Goal: Task Accomplishment & Management: Manage account settings

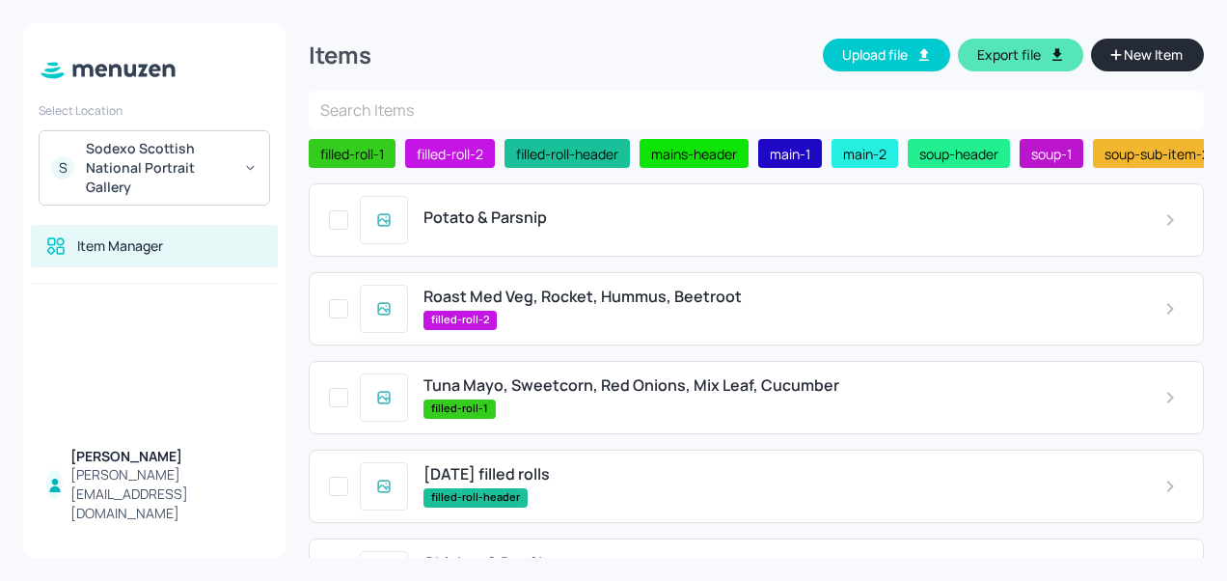
scroll to position [689, 0]
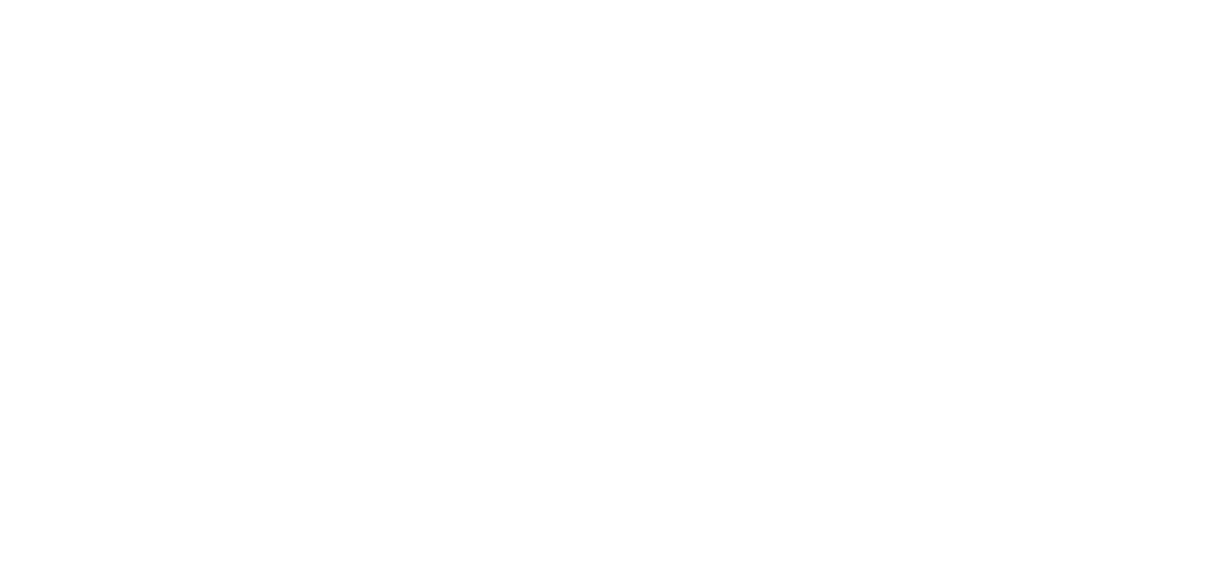
click at [572, 150] on div at bounding box center [613, 290] width 1227 height 581
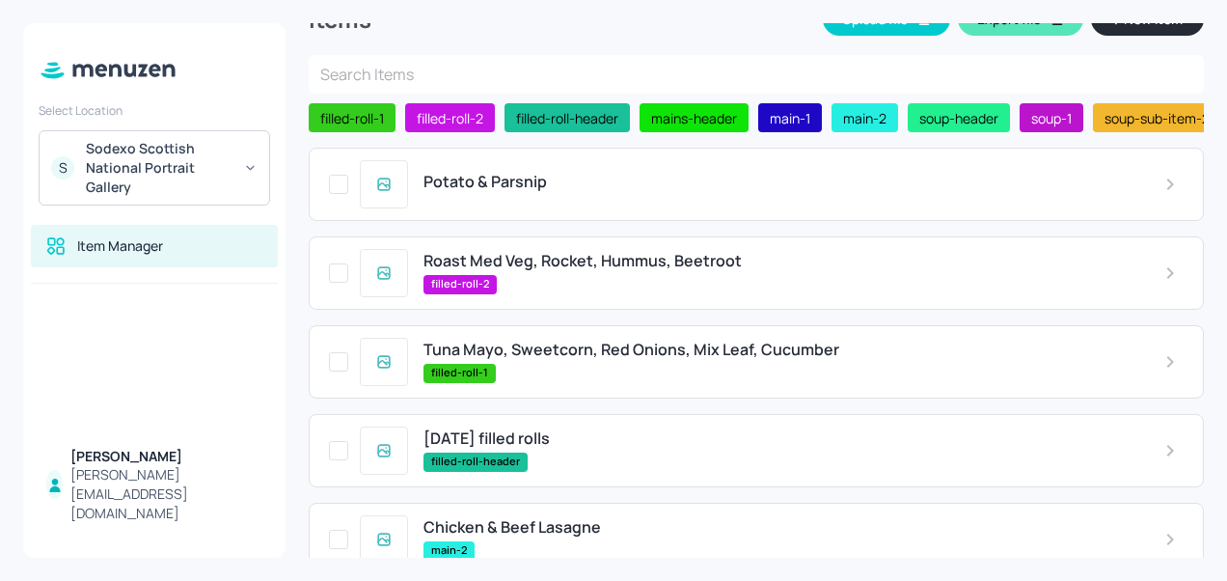
scroll to position [37, 0]
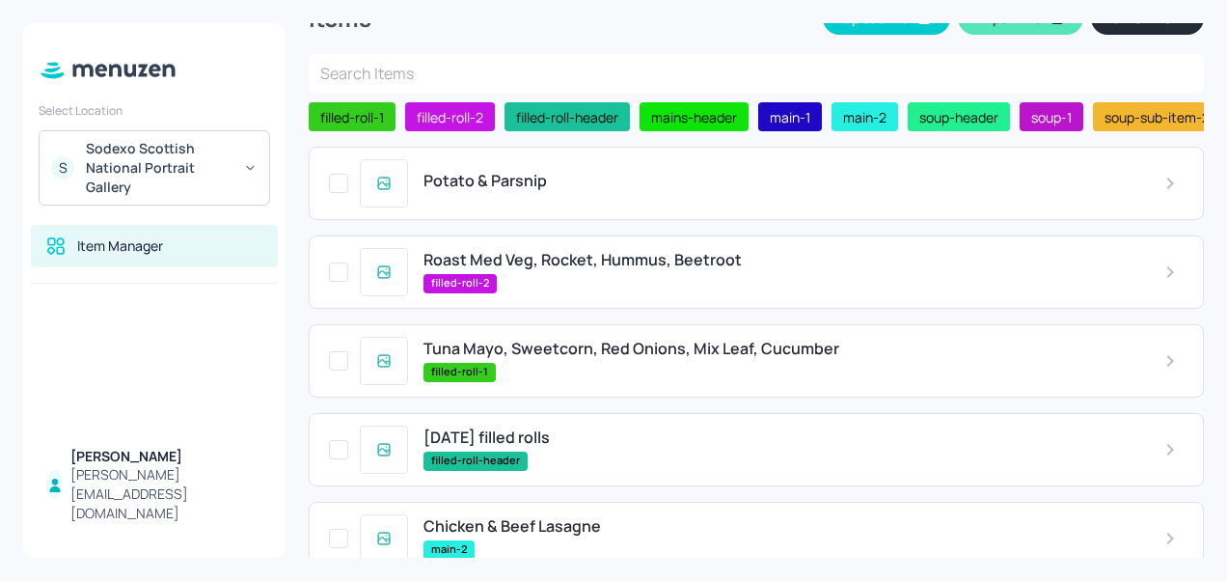
click at [531, 184] on span "Potato & Parsnip" at bounding box center [485, 181] width 123 height 18
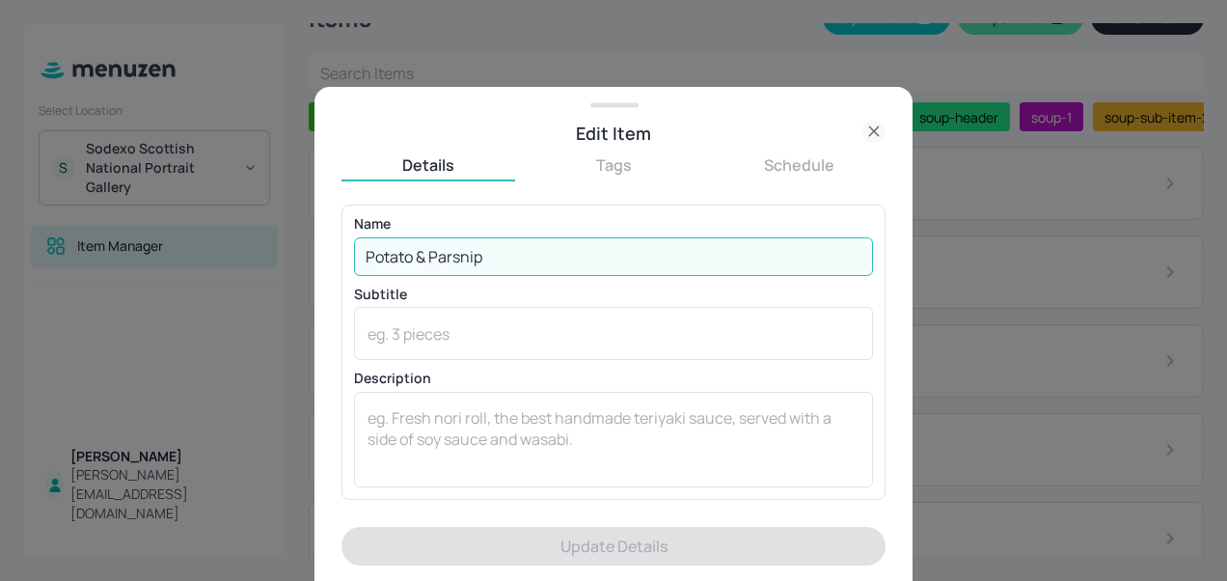
drag, startPoint x: 527, startPoint y: 260, endPoint x: 338, endPoint y: 246, distance: 189.6
drag, startPoint x: 338, startPoint y: 246, endPoint x: 688, endPoint y: 271, distance: 351.1
click at [688, 271] on input "Potato & Parsnip" at bounding box center [613, 256] width 519 height 39
drag, startPoint x: 669, startPoint y: 251, endPoint x: 366, endPoint y: 253, distance: 302.9
click at [366, 253] on input "Potato & Parsnip" at bounding box center [613, 256] width 519 height 39
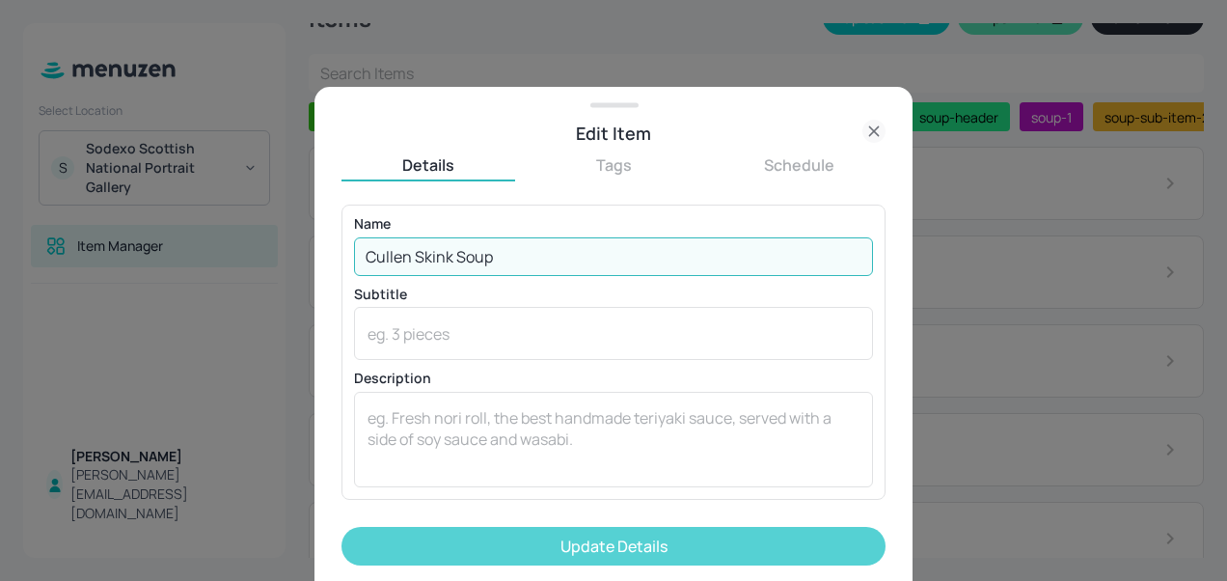
type input "Cullen Skink Soup"
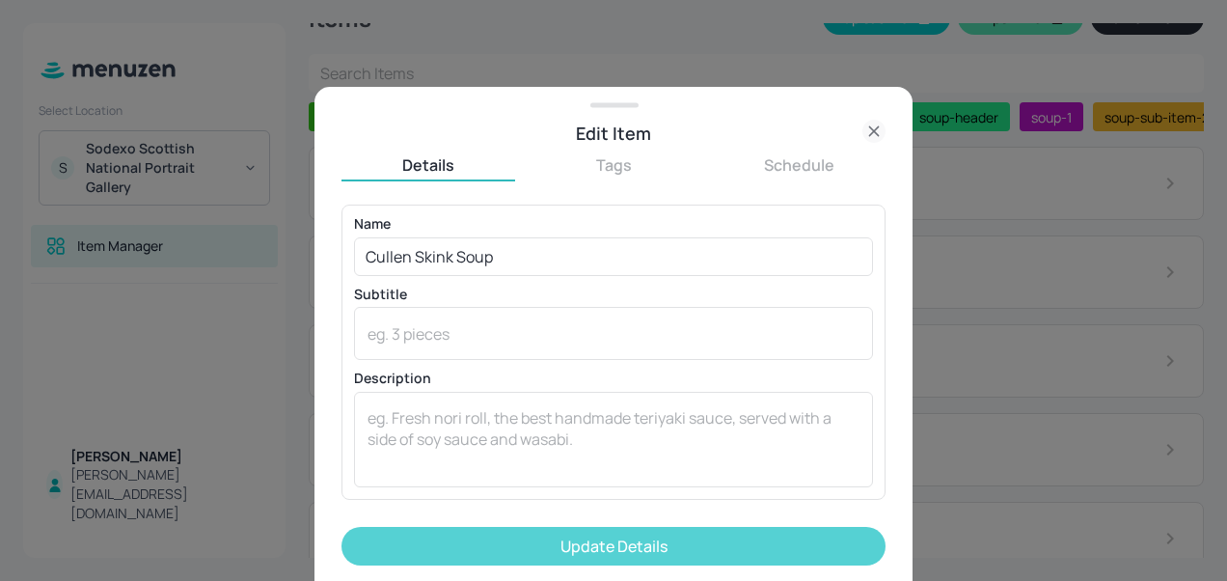
click at [579, 540] on button "Update Details" at bounding box center [614, 546] width 544 height 39
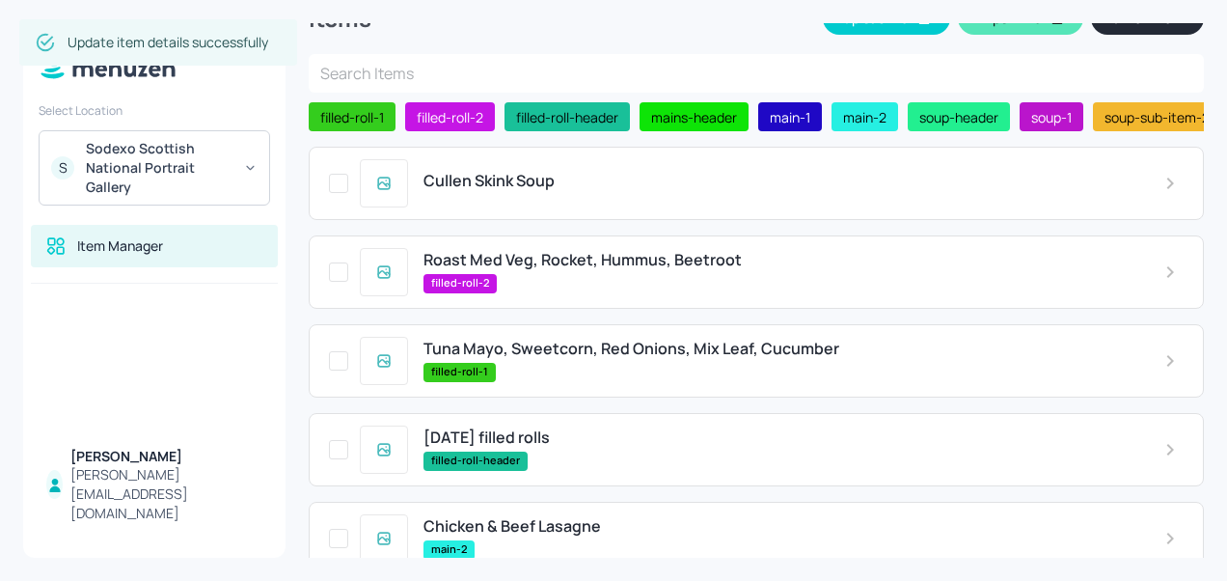
click at [588, 203] on div "Cullen Skink Soup" at bounding box center [756, 183] width 895 height 73
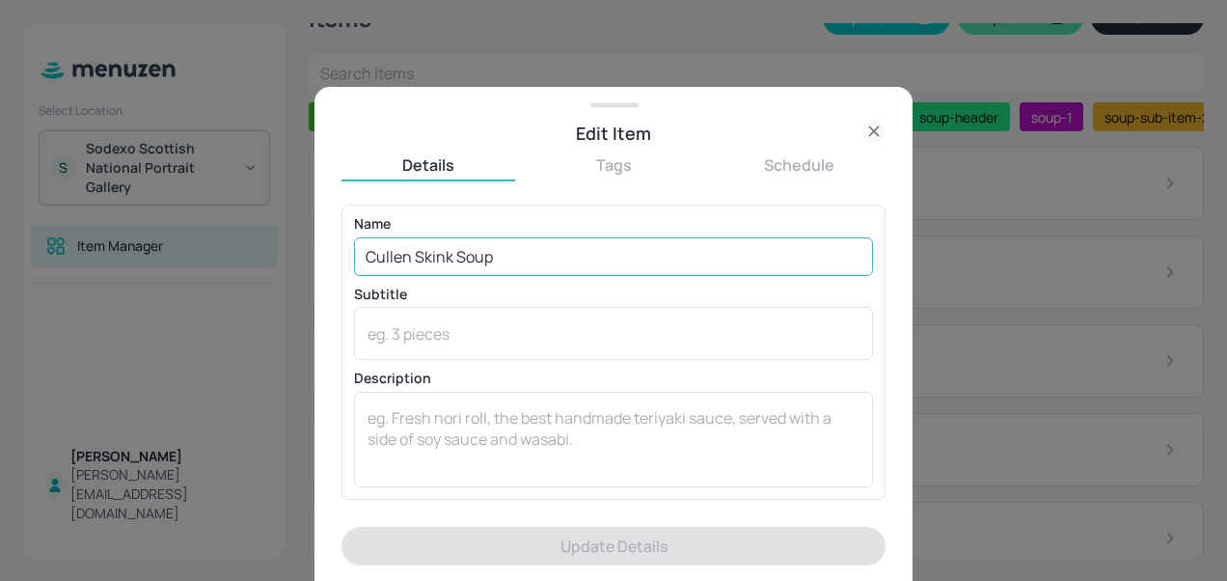
click at [511, 259] on input "Cullen Skink Soup" at bounding box center [613, 256] width 519 height 39
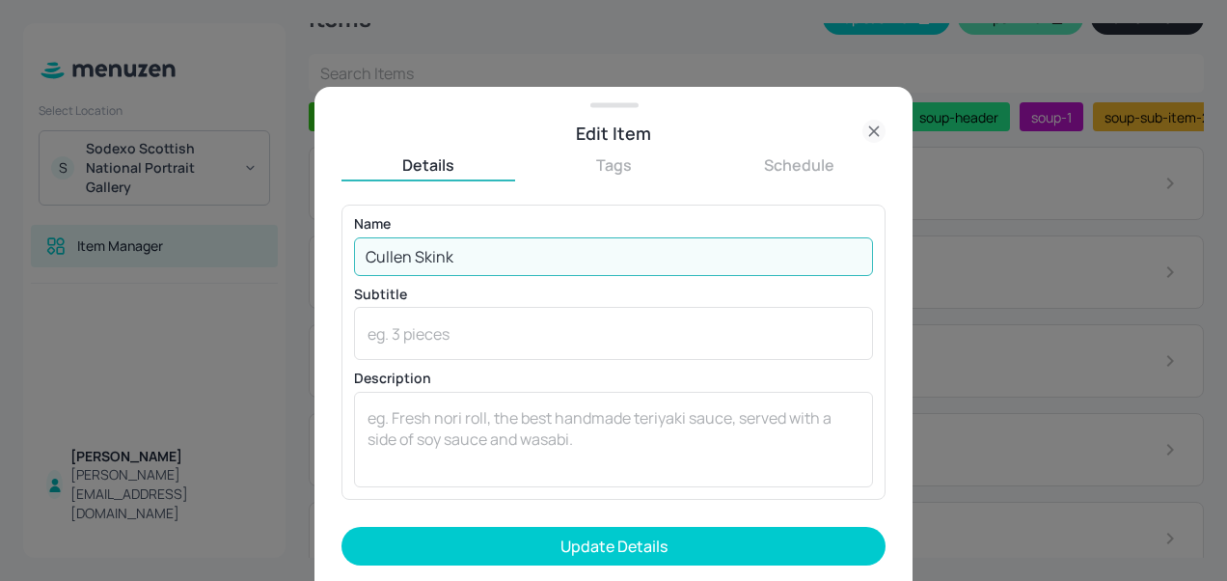
type input "Cullen Skink"
click at [342, 527] on button "Update Details" at bounding box center [614, 546] width 544 height 39
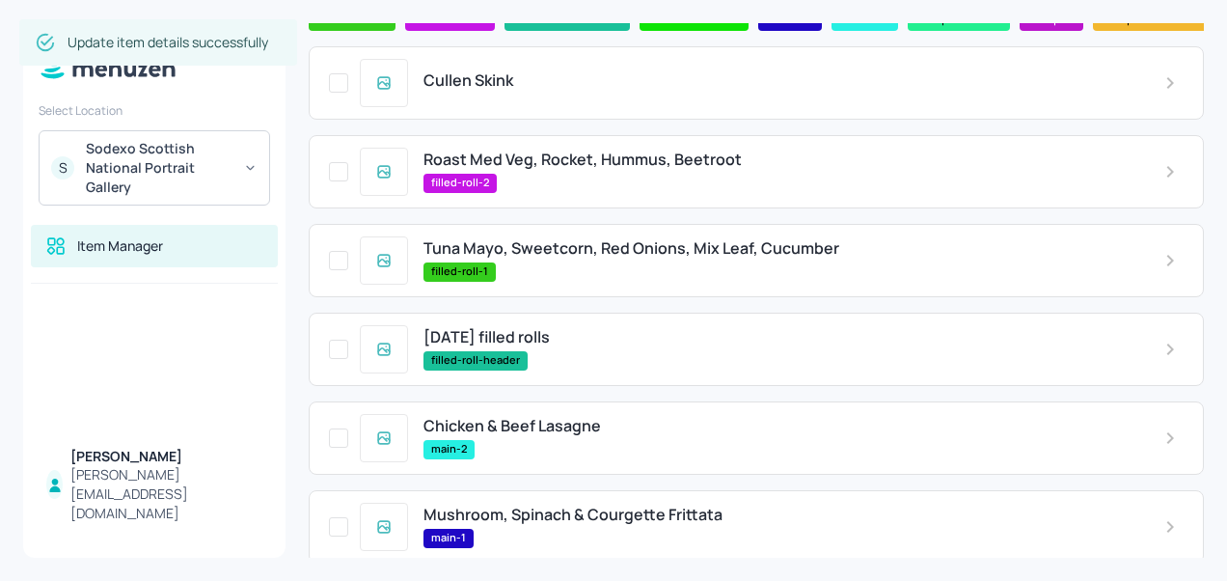
scroll to position [158, 0]
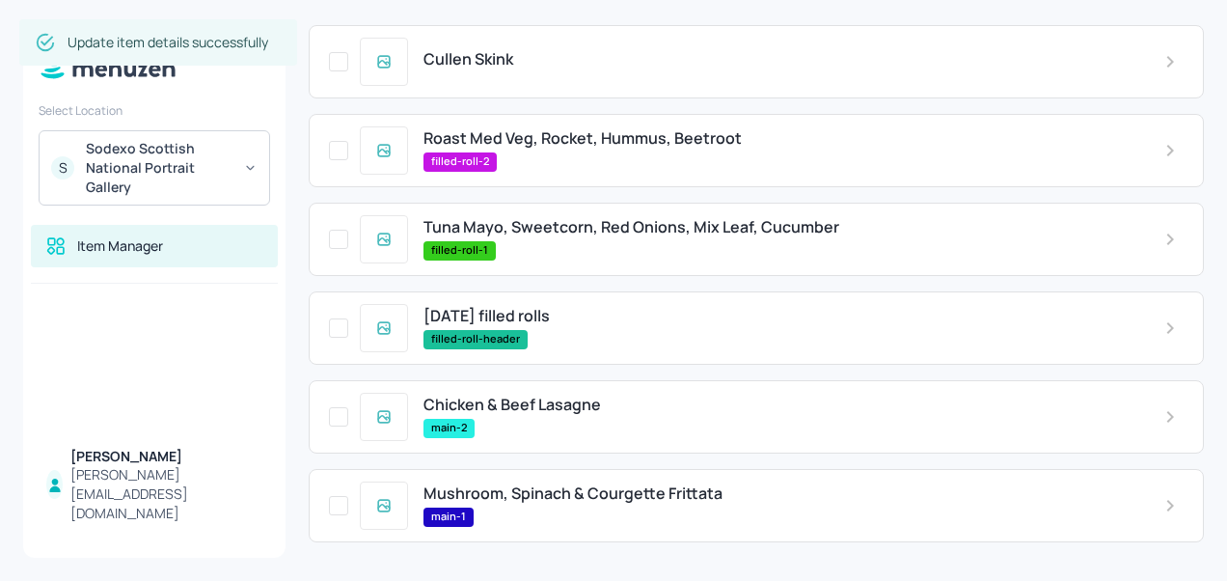
click at [558, 140] on span "Roast Med Veg, Rocket, Hummus, Beetroot" at bounding box center [583, 138] width 318 height 18
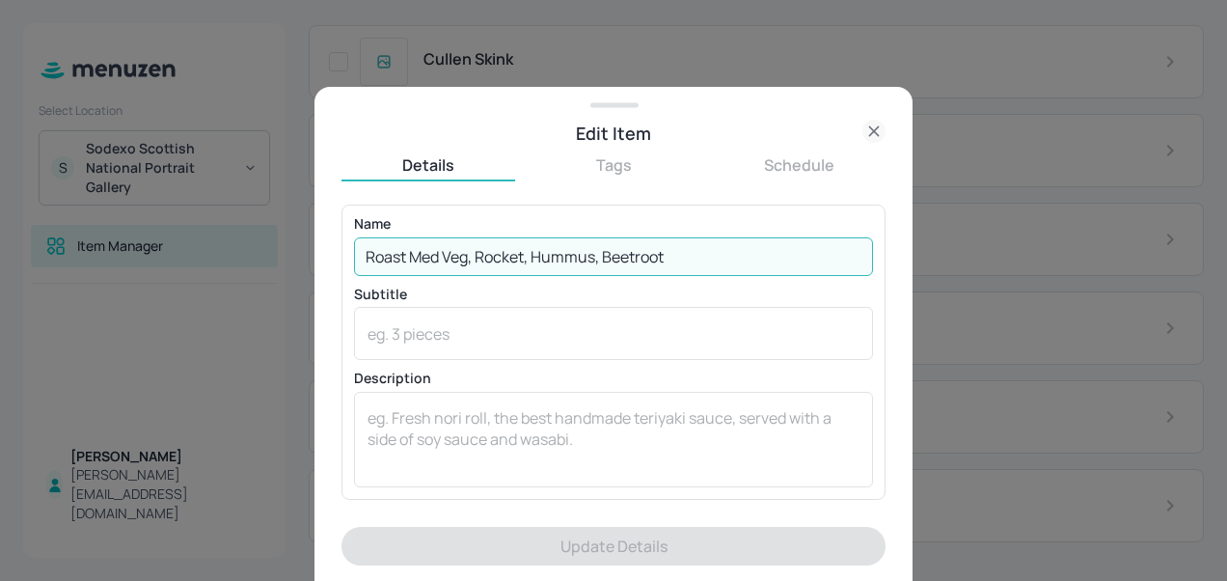
drag, startPoint x: 700, startPoint y: 256, endPoint x: 346, endPoint y: 184, distance: 361.2
click at [346, 184] on div "Details Tags Schedule Name Roast Med Veg, Rocket, Hummus, Beetroot ​ Subtitle x…" at bounding box center [614, 367] width 544 height 426
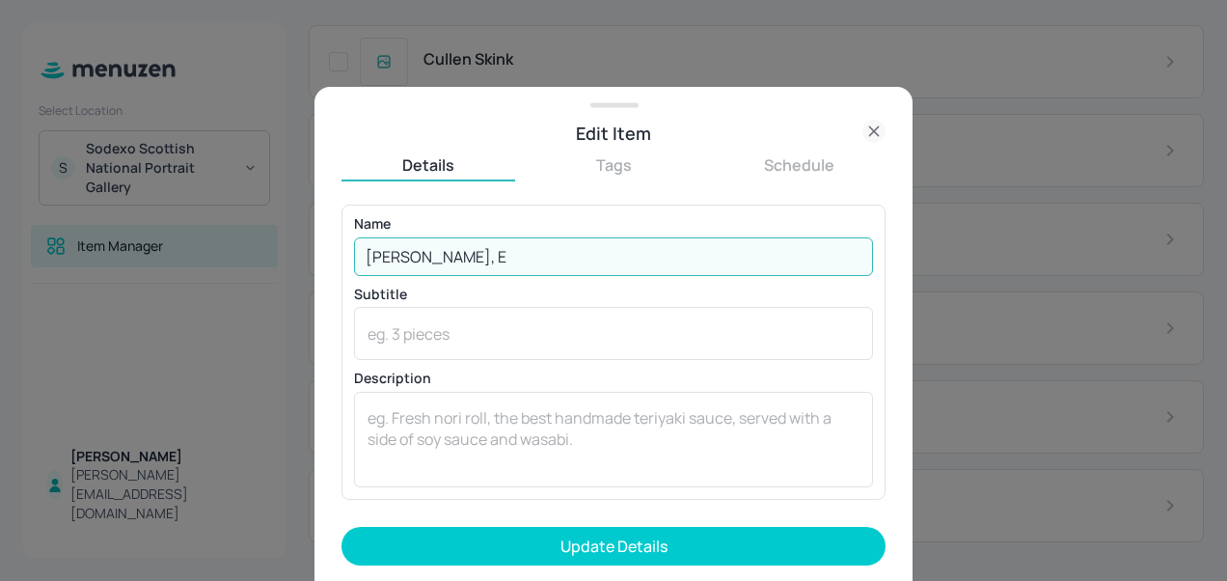
click at [457, 253] on input "Salami Miland, E" at bounding box center [613, 256] width 519 height 39
type input "Salami Milano, Emmental, Gherkin, Tomato, Dijon Mayo, Gem Lettuce"
click at [342, 527] on button "Update Details" at bounding box center [614, 546] width 544 height 39
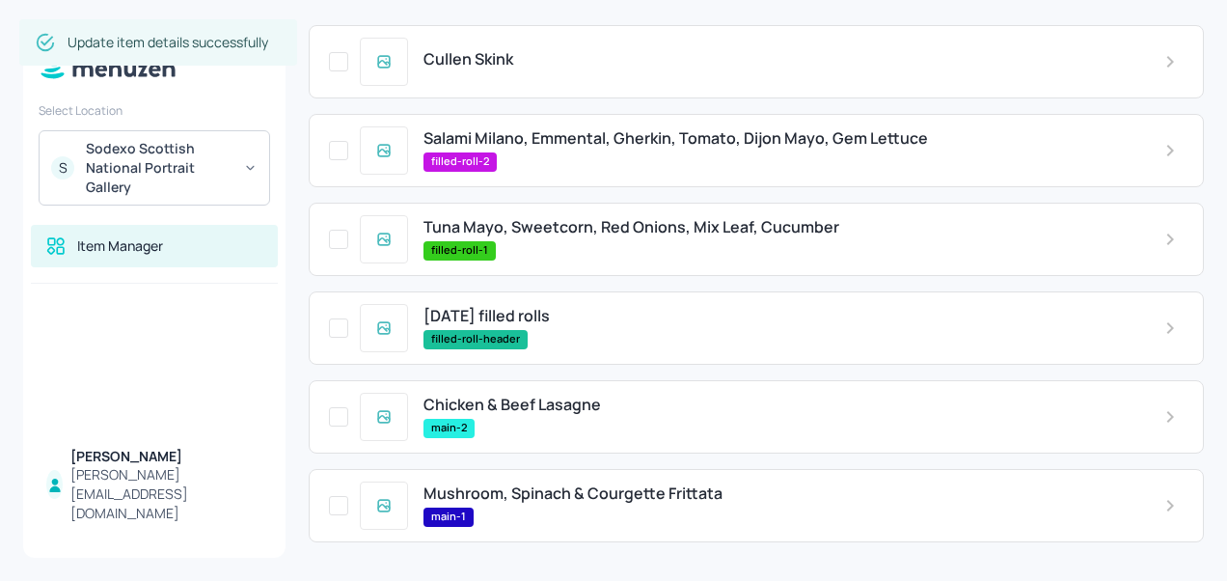
click at [643, 233] on span "Tuna Mayo, Sweetcorn, Red Onions, Mix Leaf, Cucumber" at bounding box center [632, 227] width 416 height 18
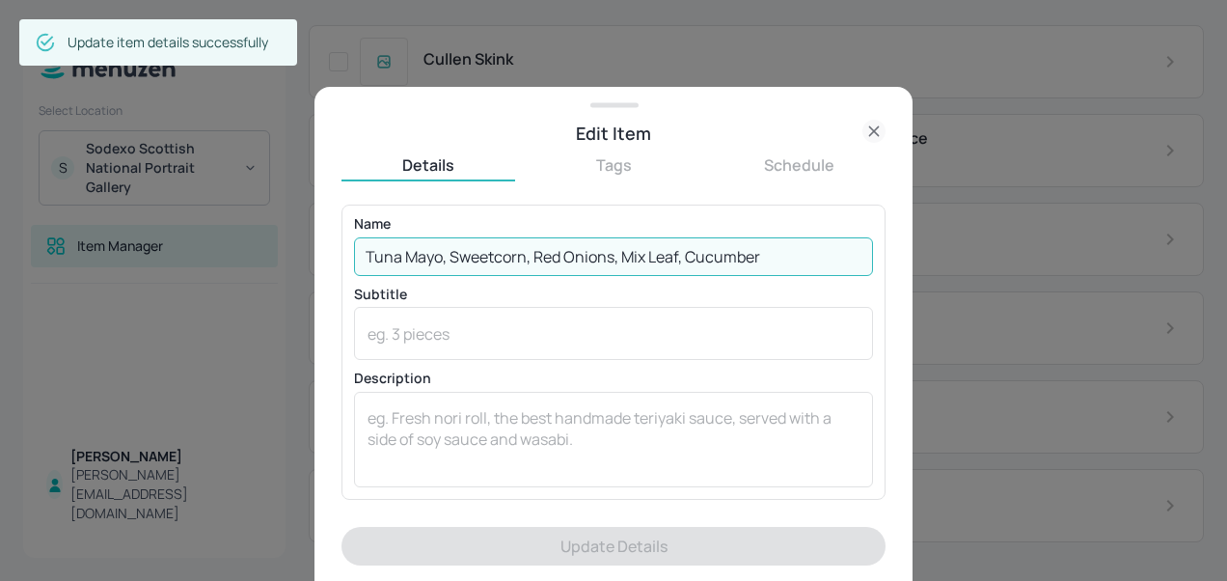
drag, startPoint x: 770, startPoint y: 254, endPoint x: 357, endPoint y: 251, distance: 412.9
click at [357, 251] on input "Tuna Mayo, Sweetcorn, Red Onions, Mix Leaf, Cucumber" at bounding box center [613, 256] width 519 height 39
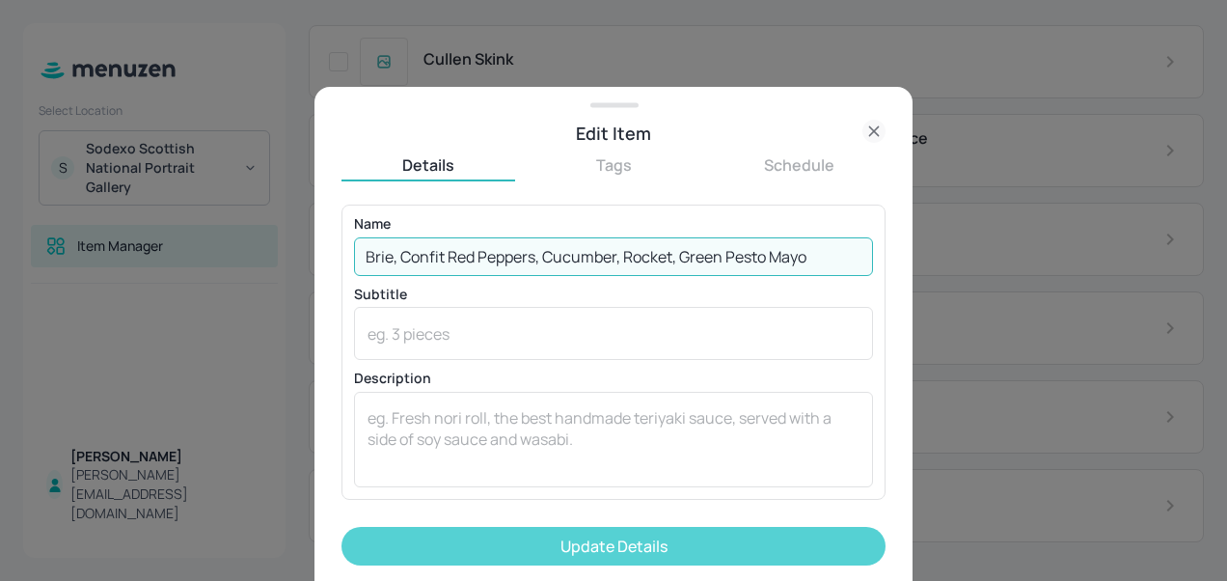
type input "Brie, Confit Red Peppers, Cucumber, Rocket, Green Pesto Mayo"
click at [612, 558] on button "Update Details" at bounding box center [614, 546] width 544 height 39
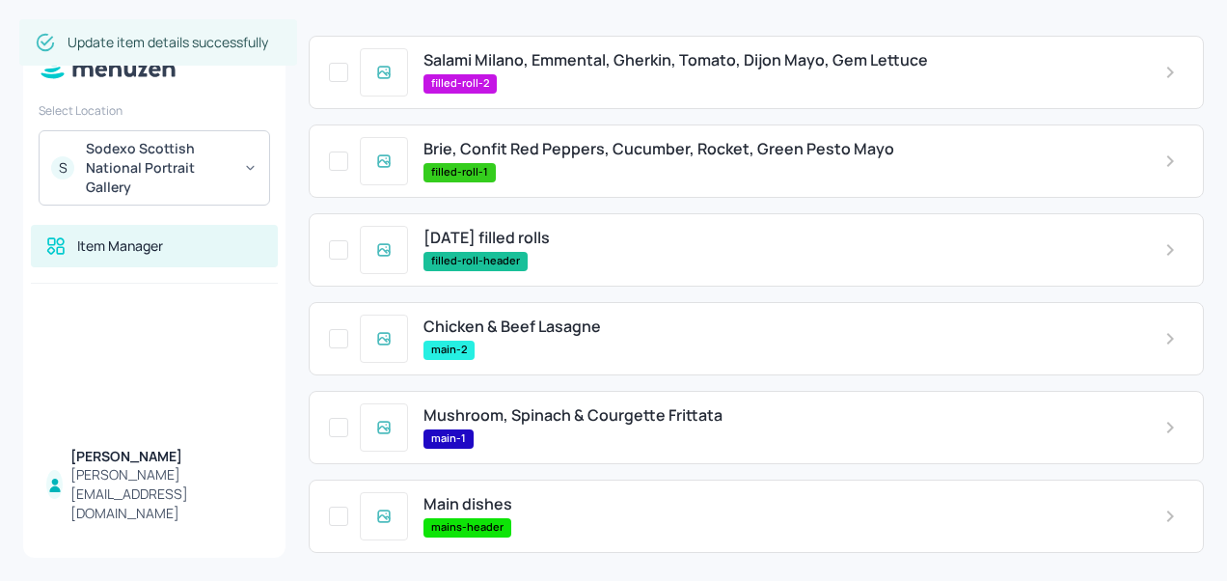
scroll to position [326, 0]
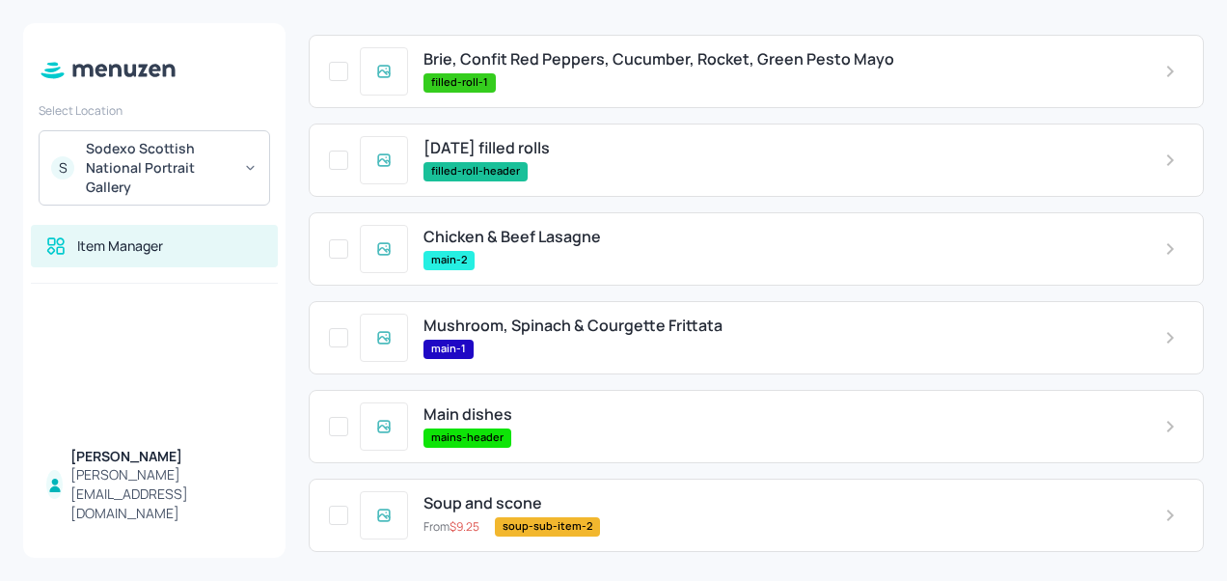
click at [545, 350] on div "main-1" at bounding box center [779, 349] width 710 height 19
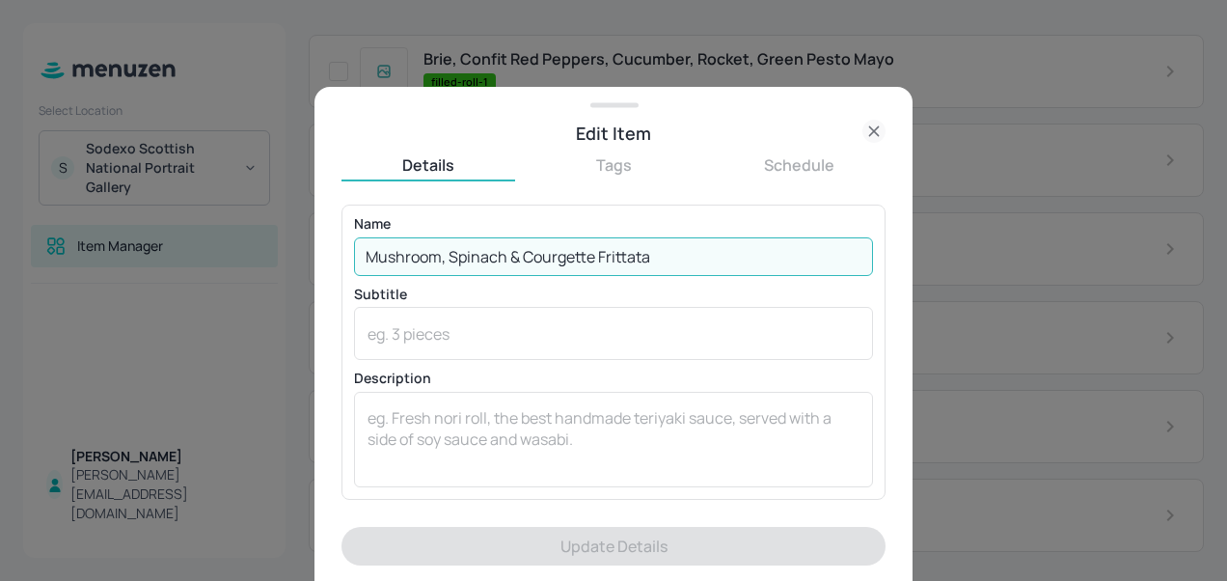
drag, startPoint x: 697, startPoint y: 249, endPoint x: 319, endPoint y: 259, distance: 378.3
click at [319, 259] on div "Edit Item Details Tags Schedule Name Mushroom, Spinach & Courgette Frittata ​ S…" at bounding box center [614, 334] width 598 height 494
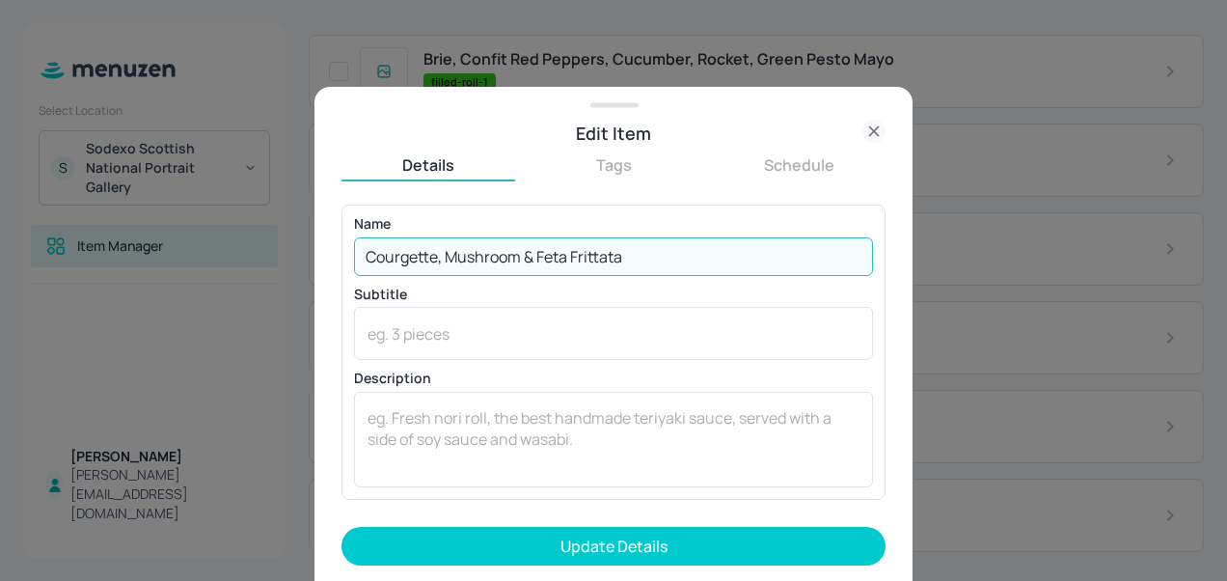
type input "Courgette, Mushroom & Feta Frittata"
click at [342, 527] on button "Update Details" at bounding box center [614, 546] width 544 height 39
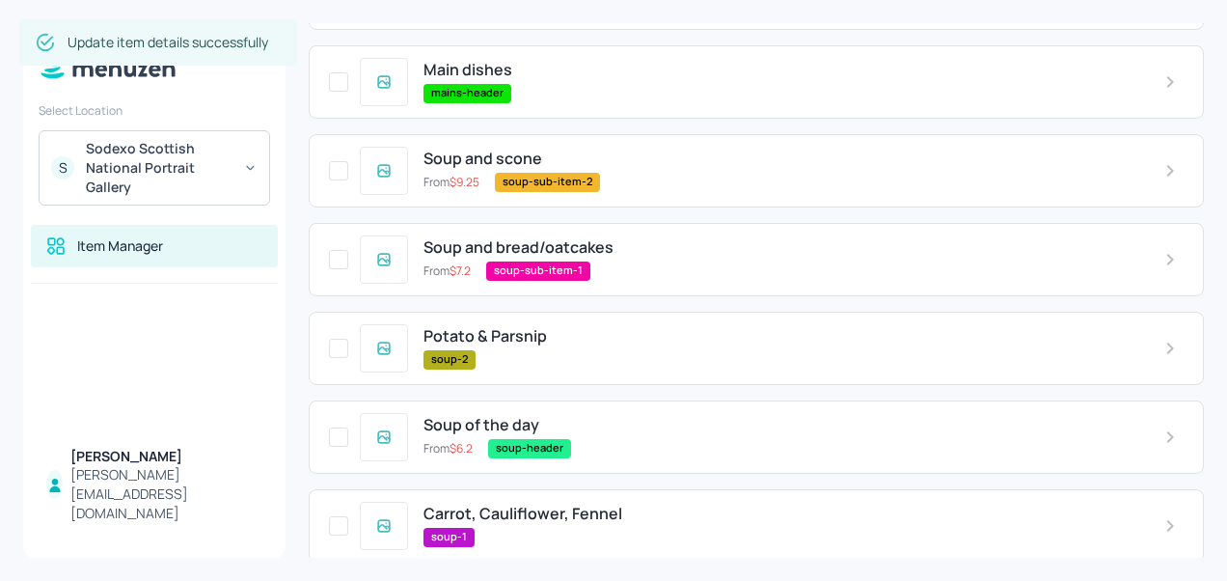
scroll to position [672, 0]
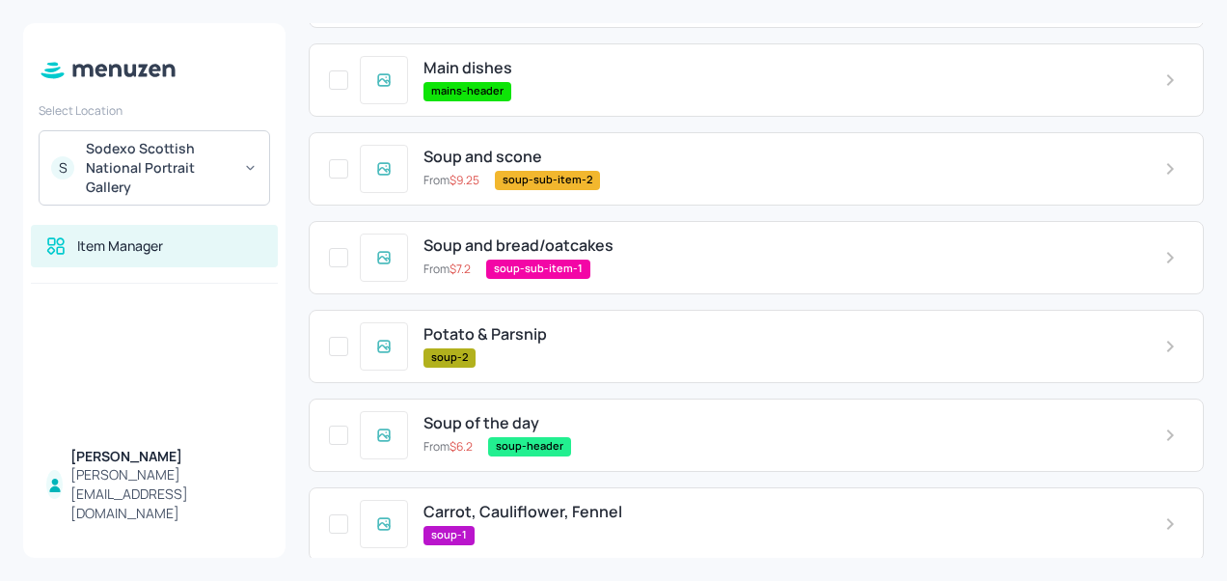
click at [615, 342] on div "Potato & Parsnip" at bounding box center [779, 334] width 710 height 18
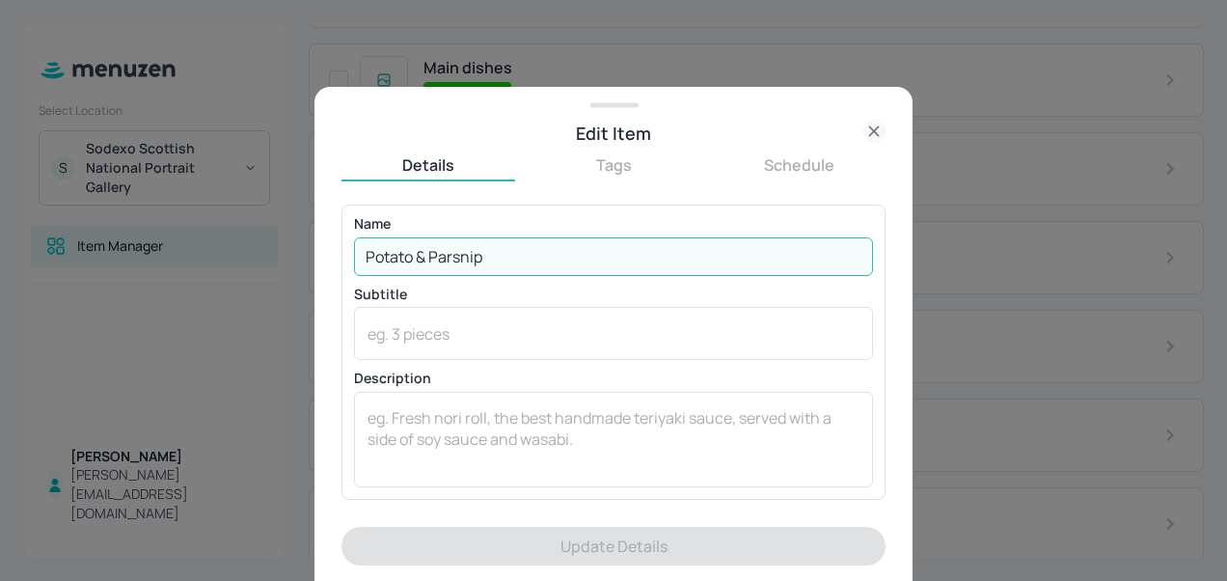
drag, startPoint x: 494, startPoint y: 254, endPoint x: 345, endPoint y: 249, distance: 148.6
click at [345, 249] on div "Name Potato & Parsnip ​ Subtitle x ​ Description x ​" at bounding box center [614, 352] width 544 height 294
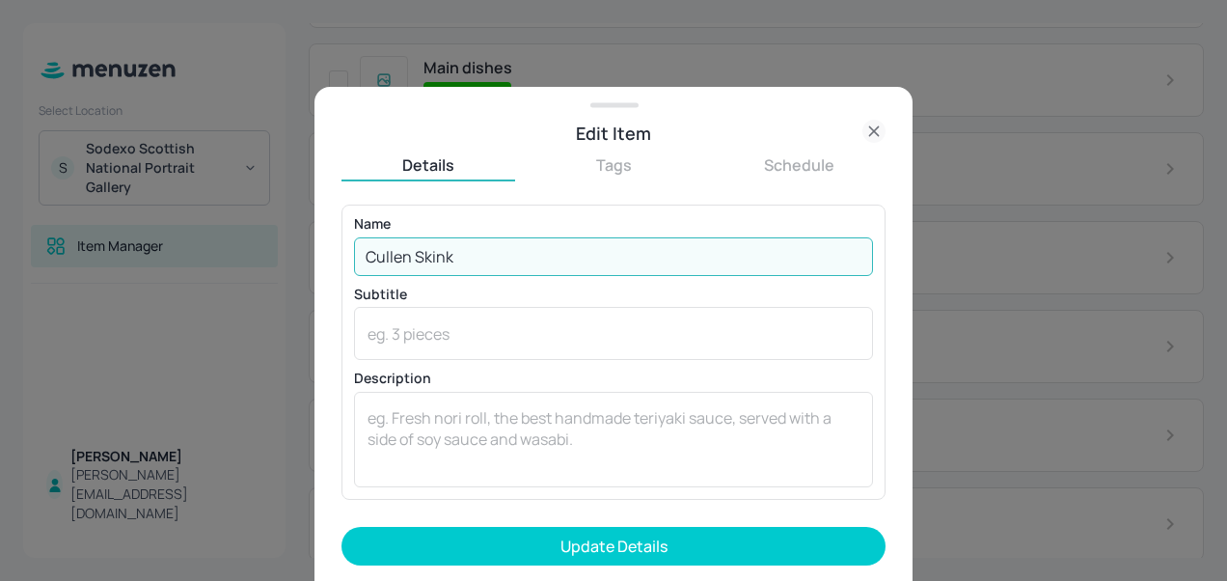
type input "Cullen Skink"
click at [342, 527] on button "Update Details" at bounding box center [614, 546] width 544 height 39
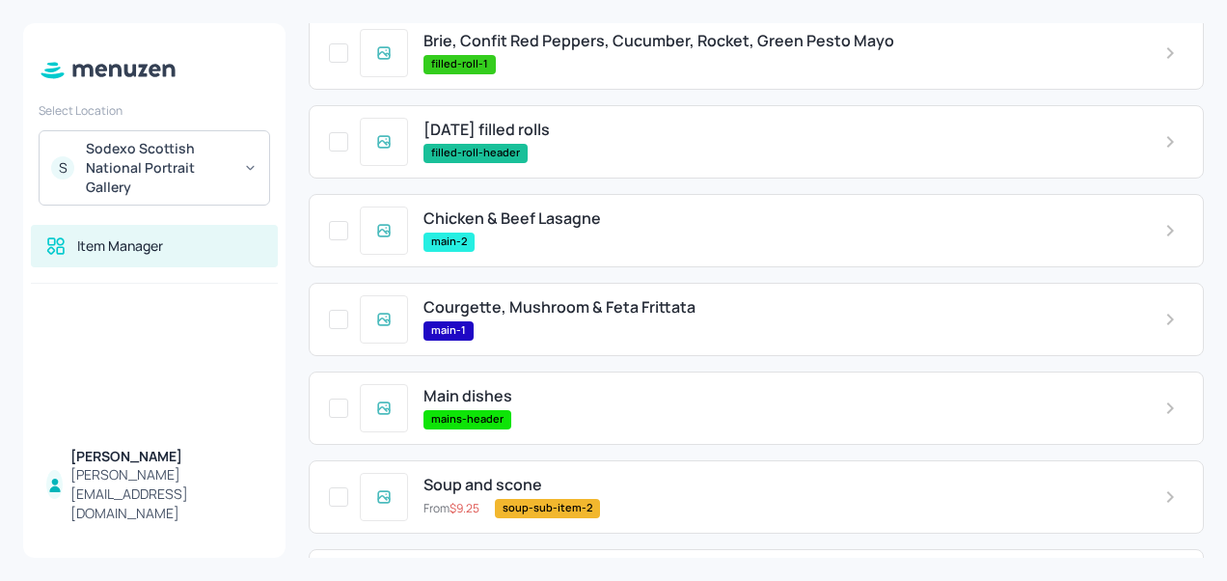
scroll to position [0, 0]
